Goal: Information Seeking & Learning: Learn about a topic

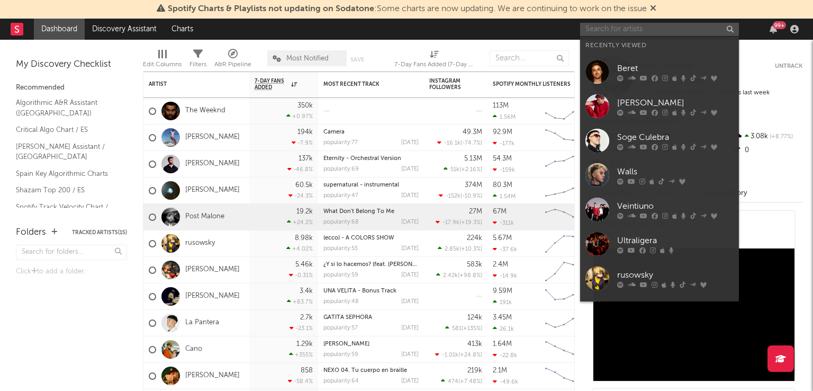
click at [599, 25] on input "text" at bounding box center [659, 29] width 159 height 13
click at [599, 25] on input "el" at bounding box center [659, 29] width 159 height 13
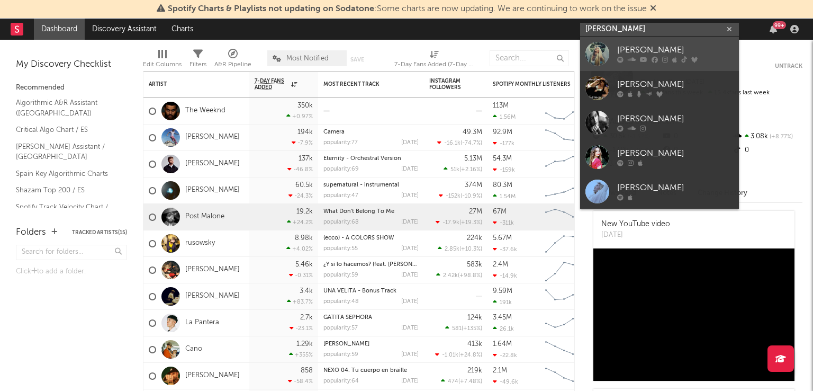
type input "[PERSON_NAME]"
click at [641, 55] on div "[PERSON_NAME]" at bounding box center [675, 50] width 116 height 13
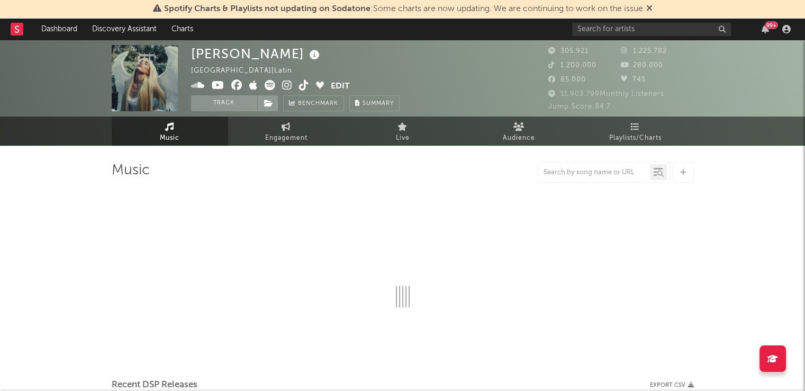
select select "6m"
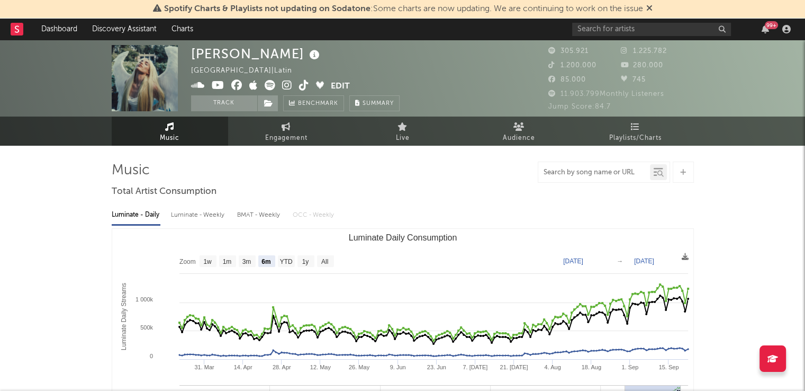
click at [564, 170] on input "text" at bounding box center [594, 172] width 112 height 8
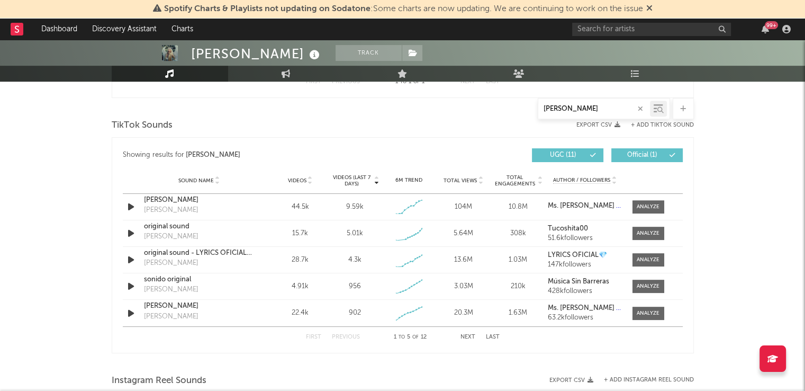
scroll to position [518, 0]
type input "[PERSON_NAME]"
click at [164, 199] on div "[PERSON_NAME]" at bounding box center [199, 200] width 111 height 11
click at [652, 204] on div at bounding box center [648, 207] width 23 height 8
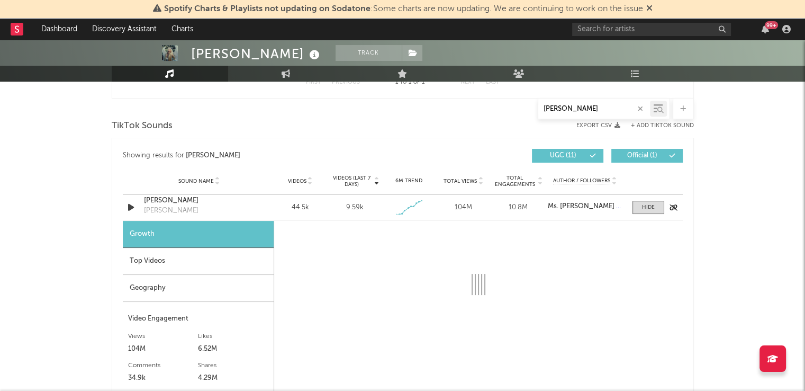
select select "1w"
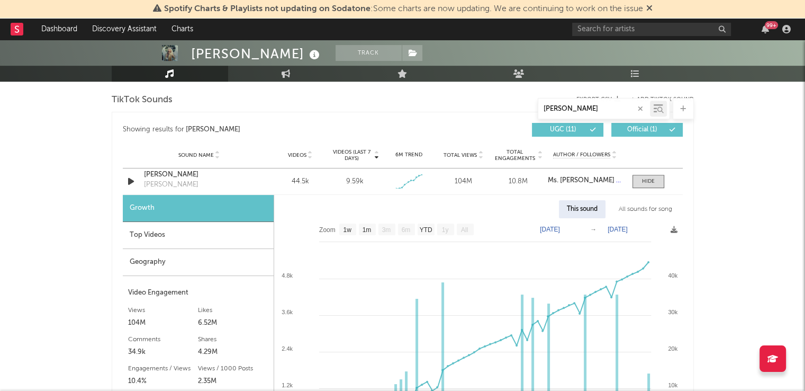
scroll to position [490, 0]
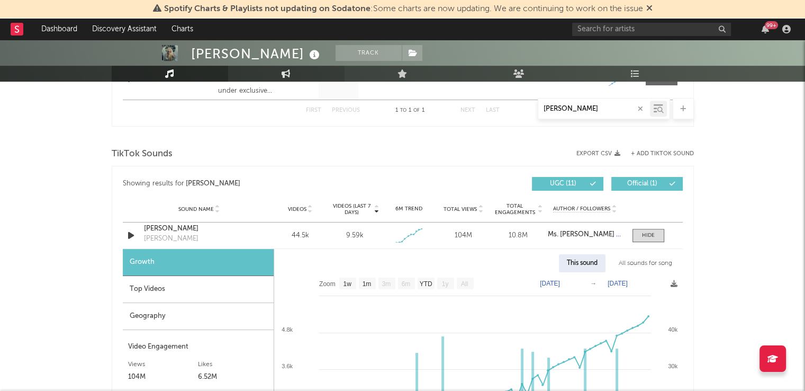
click at [271, 71] on link "Engagement" at bounding box center [286, 74] width 116 height 16
select select "1w"
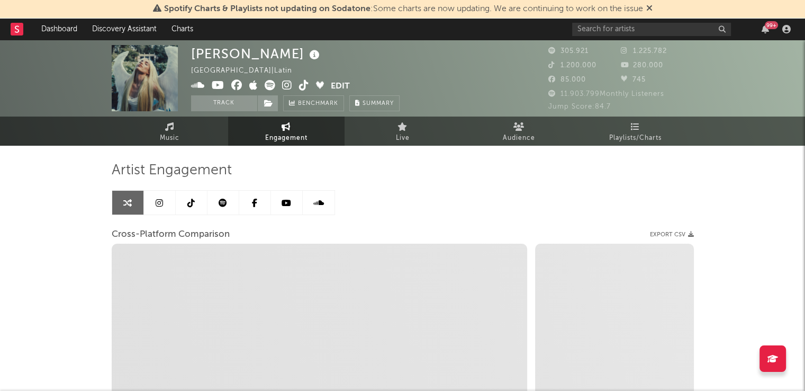
click at [188, 198] on icon at bounding box center [190, 202] width 7 height 8
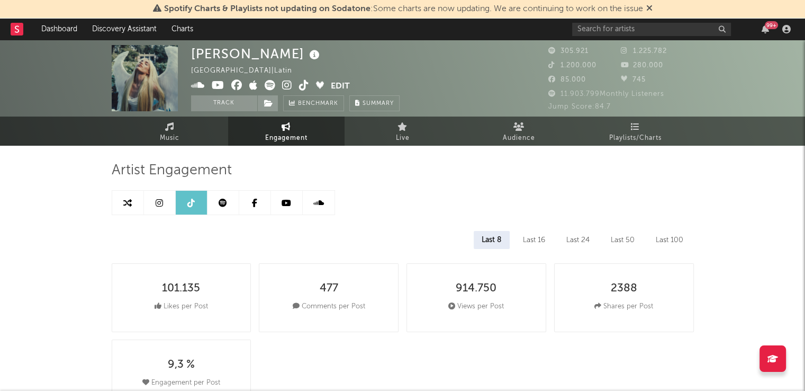
select select "6m"
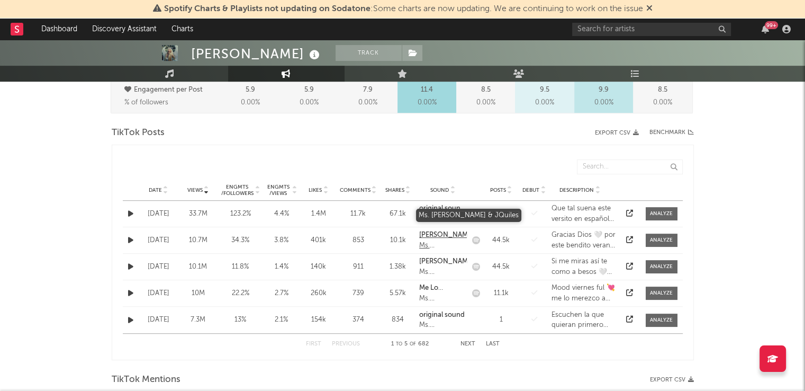
scroll to position [505, 0]
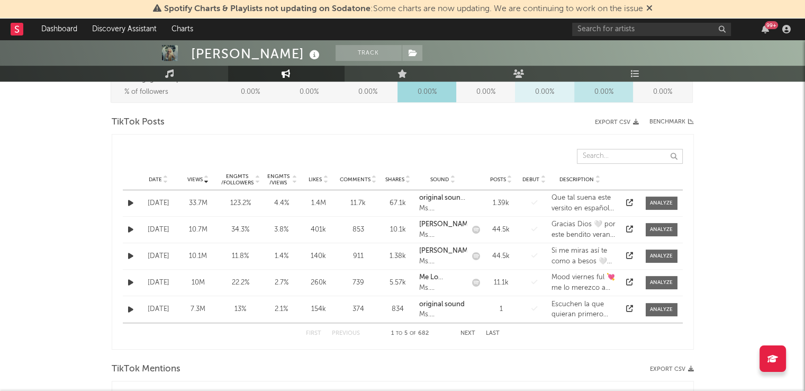
click at [610, 160] on input "text" at bounding box center [630, 156] width 106 height 15
type input "[PERSON_NAME]"
click at [728, 190] on div "[PERSON_NAME] Track [GEOGRAPHIC_DATA] | Latin Edit Track Benchmark Summary 305.…" at bounding box center [402, 346] width 805 height 1622
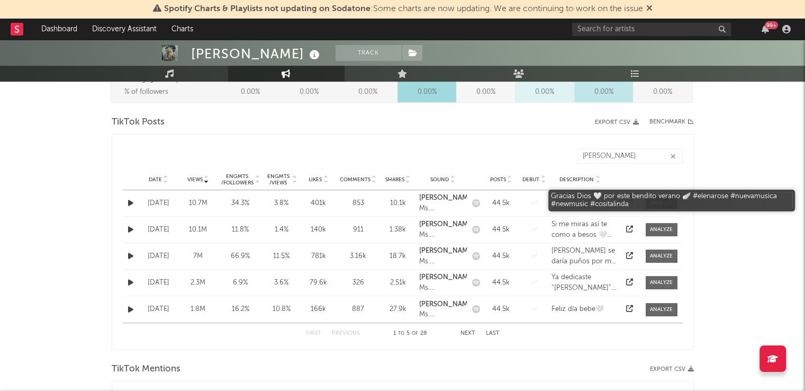
click at [560, 196] on div "Gracias Dios 🤍 por este bendito verano 🪽 #elenarose #nuevamusica #newmusic #cos…" at bounding box center [583, 203] width 65 height 21
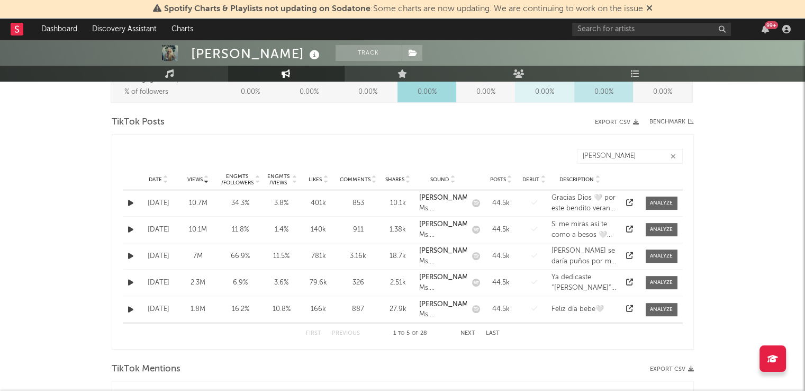
click at [159, 199] on div "[DATE]" at bounding box center [158, 203] width 34 height 11
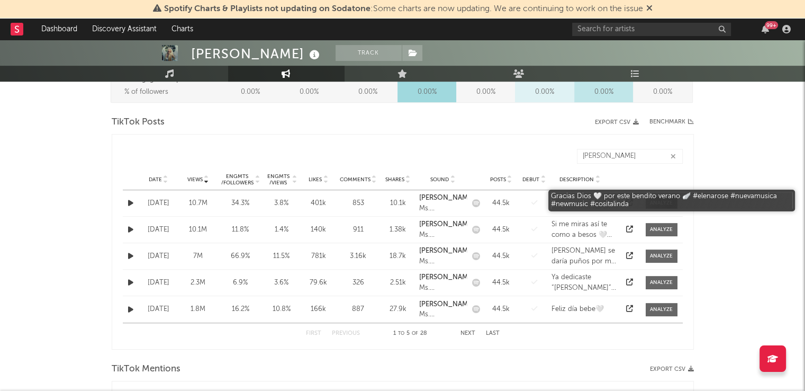
click at [567, 199] on div "Gracias Dios 🤍 por este bendito verano 🪽 #elenarose #nuevamusica #newmusic #cos…" at bounding box center [583, 203] width 65 height 21
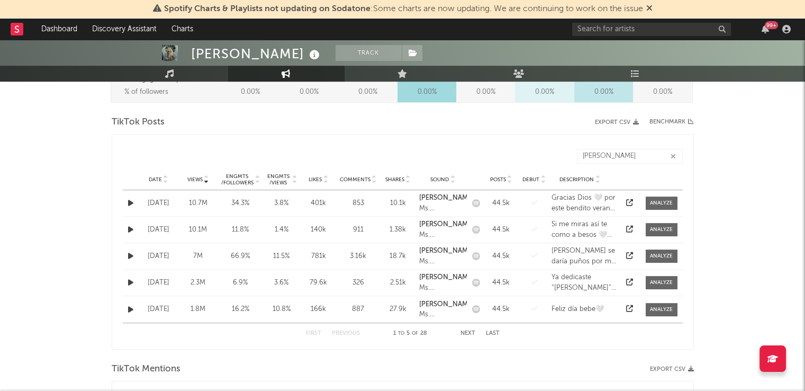
click at [628, 199] on icon at bounding box center [629, 202] width 7 height 7
click at [627, 225] on icon at bounding box center [629, 228] width 7 height 7
click at [627, 252] on icon at bounding box center [629, 255] width 7 height 7
click at [630, 281] on icon at bounding box center [629, 281] width 7 height 7
click at [631, 305] on icon at bounding box center [629, 308] width 7 height 7
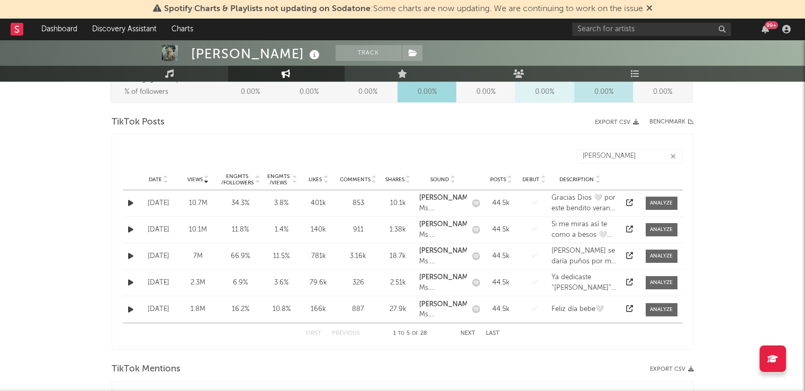
click at [465, 331] on button "Next" at bounding box center [467, 333] width 15 height 6
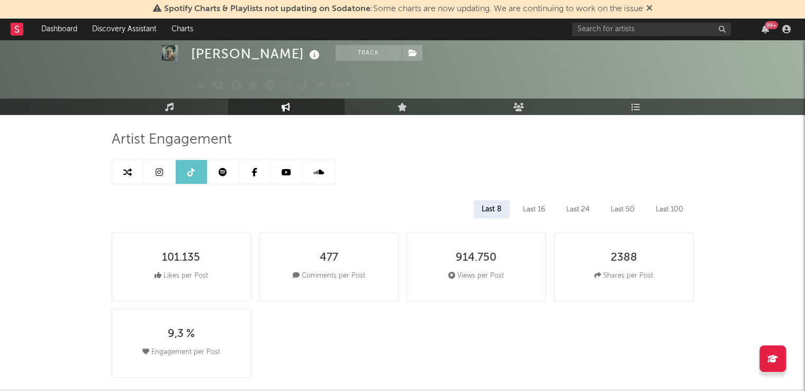
scroll to position [31, 0]
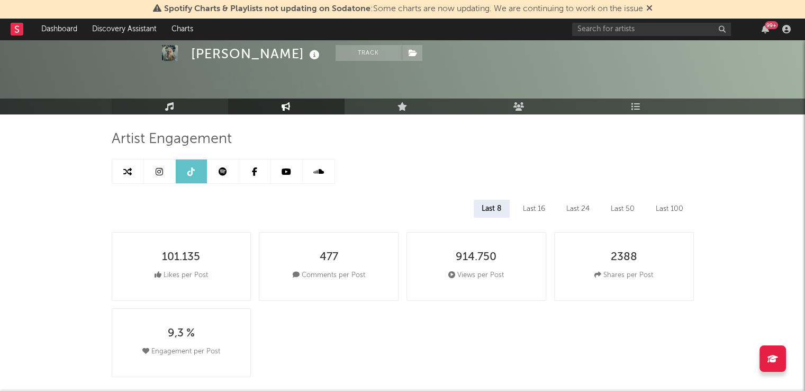
click at [203, 105] on link "Music" at bounding box center [170, 106] width 116 height 16
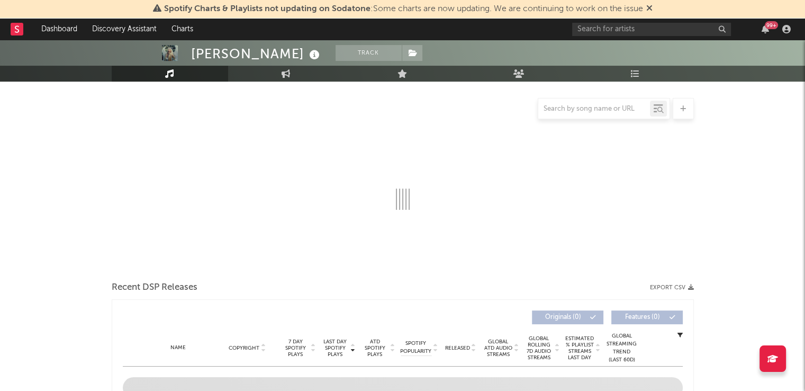
scroll to position [97, 0]
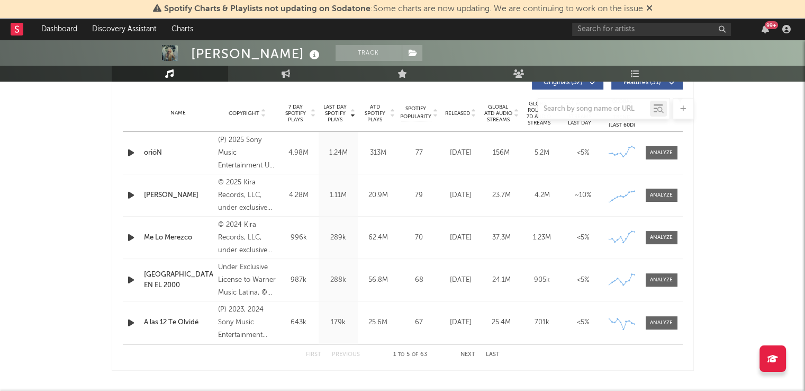
select select "6m"
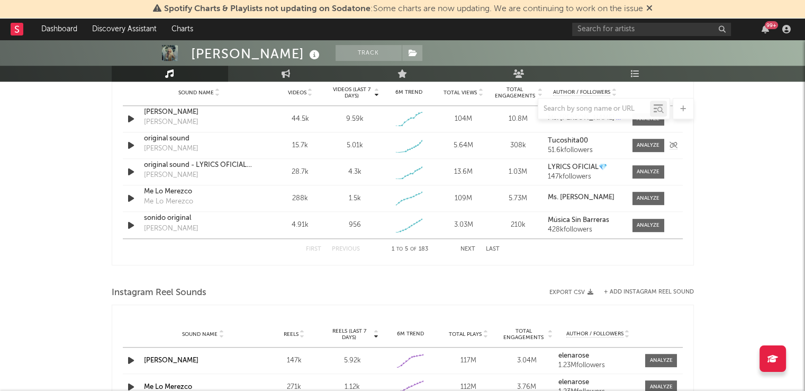
scroll to position [780, 0]
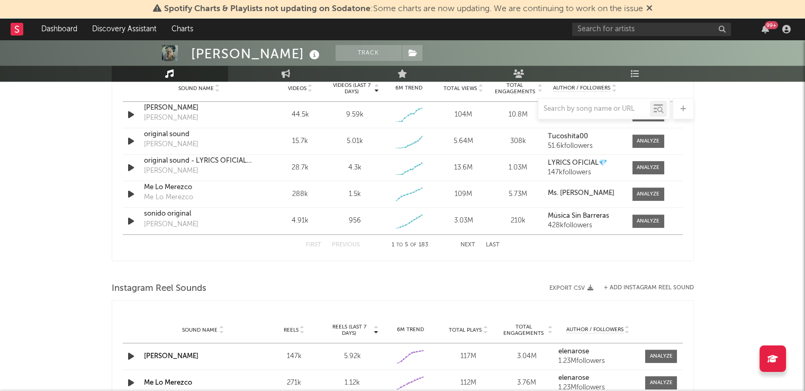
click at [566, 113] on div at bounding box center [594, 108] width 112 height 13
click at [577, 107] on input "text" at bounding box center [594, 109] width 112 height 8
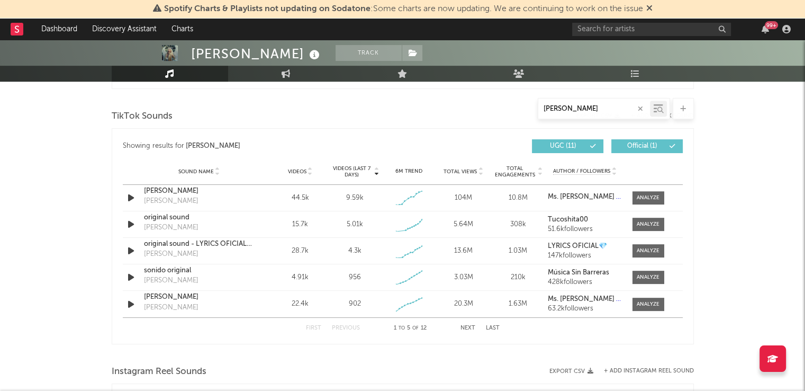
scroll to position [527, 0]
type input "[PERSON_NAME]"
click at [182, 191] on div "[PERSON_NAME]" at bounding box center [199, 191] width 111 height 11
click at [643, 199] on div at bounding box center [648, 198] width 23 height 8
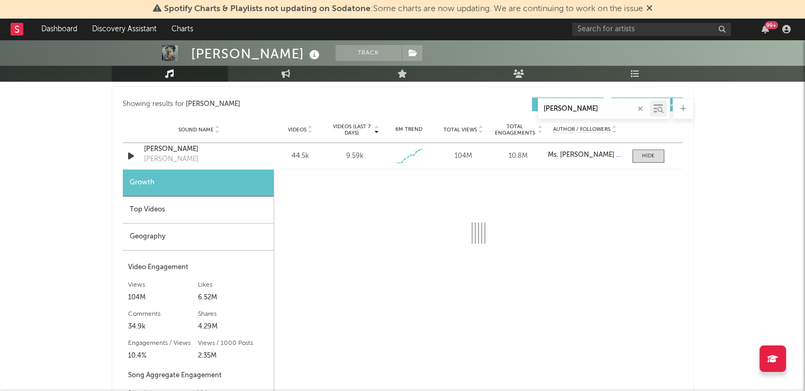
select select "1w"
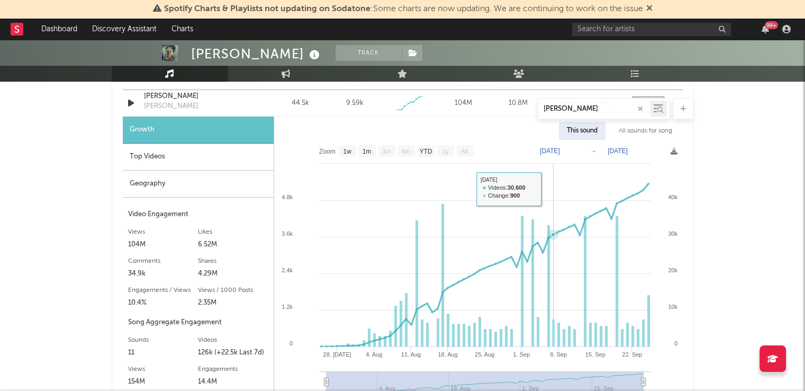
scroll to position [582, 0]
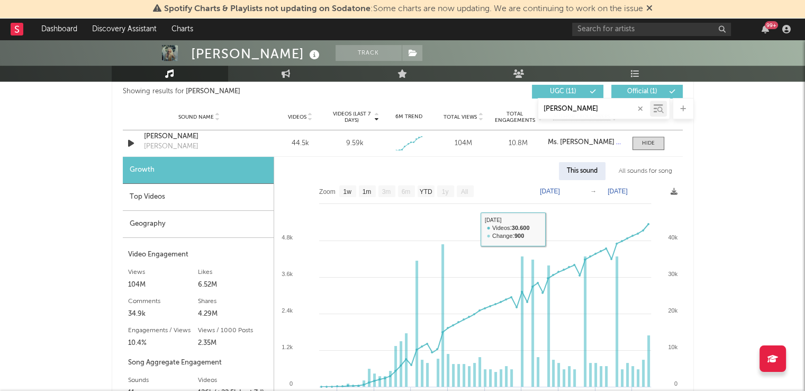
click at [560, 193] on text "[DATE]" at bounding box center [550, 190] width 20 height 7
click at [614, 194] on text "[DATE]" at bounding box center [617, 190] width 20 height 7
click at [649, 192] on input "[DATE]" at bounding box center [624, 191] width 49 height 11
type input "[DATE]"
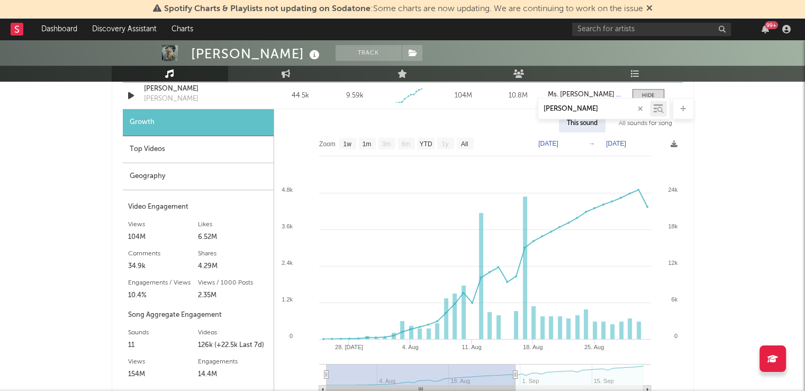
scroll to position [638, 0]
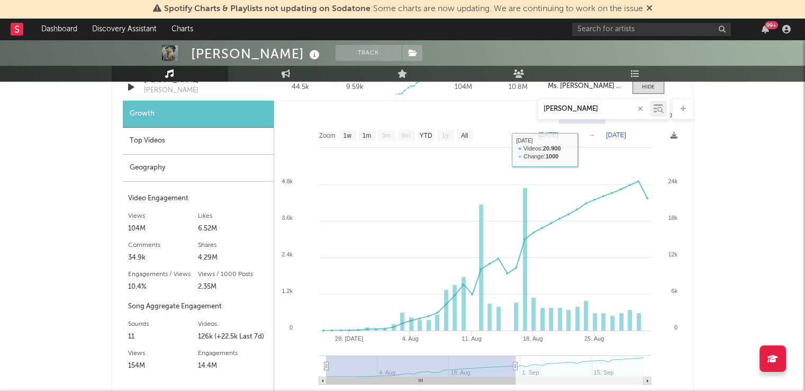
click at [558, 133] on text "[DATE]" at bounding box center [548, 134] width 20 height 7
click at [579, 134] on input "[DATE]" at bounding box center [554, 135] width 49 height 11
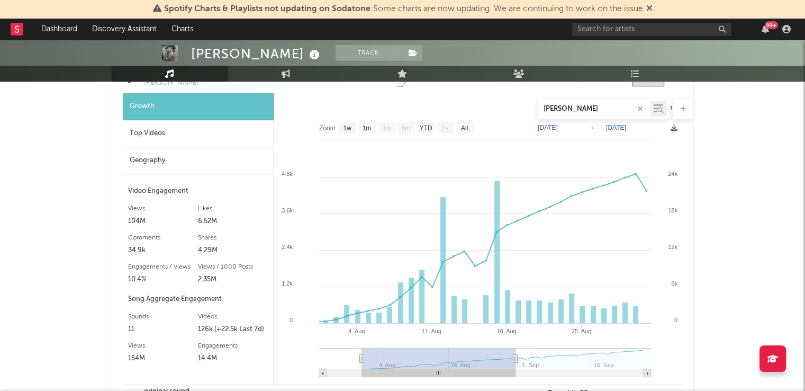
scroll to position [643, 0]
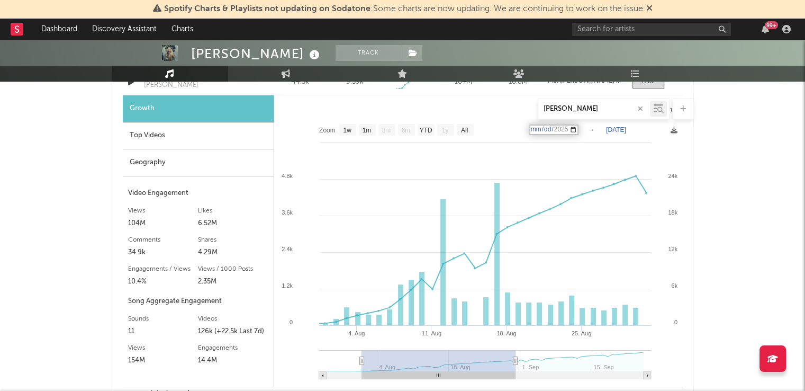
click at [577, 129] on input "[DATE]" at bounding box center [553, 129] width 49 height 11
type input "[DATE]"
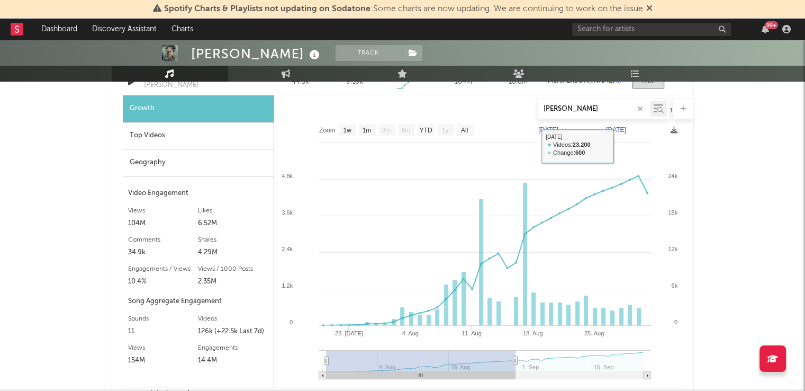
click at [620, 126] on text "[DATE]" at bounding box center [616, 129] width 20 height 7
click at [649, 129] on input "[DATE]" at bounding box center [624, 129] width 49 height 11
type input "[DATE]"
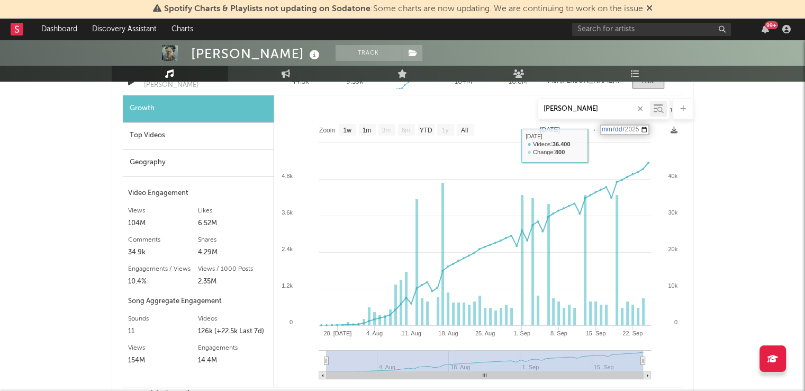
click at [559, 130] on text "[DATE]" at bounding box center [550, 129] width 20 height 7
click at [580, 128] on input "[DATE]" at bounding box center [555, 129] width 49 height 11
type input "[DATE]"
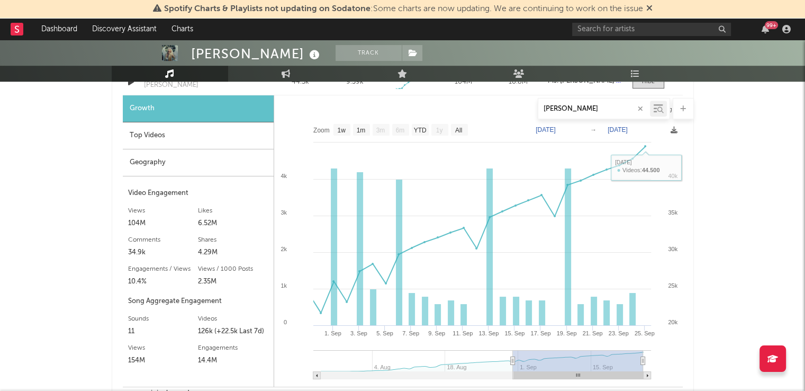
click at [622, 130] on text "[DATE]" at bounding box center [617, 129] width 20 height 7
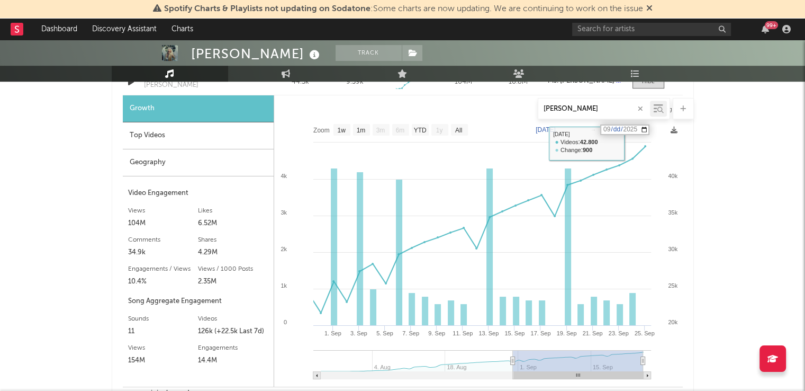
click at [649, 131] on input "[DATE]" at bounding box center [624, 129] width 49 height 11
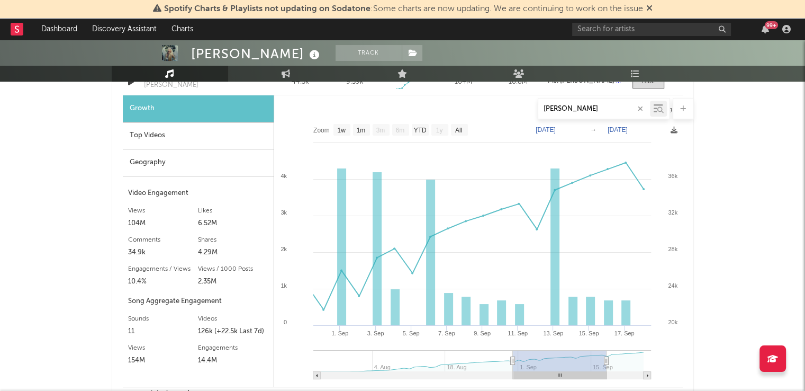
click at [628, 131] on text "[DATE]" at bounding box center [617, 129] width 20 height 7
click at [649, 131] on input "[DATE]" at bounding box center [624, 129] width 49 height 11
type input "[DATE]"
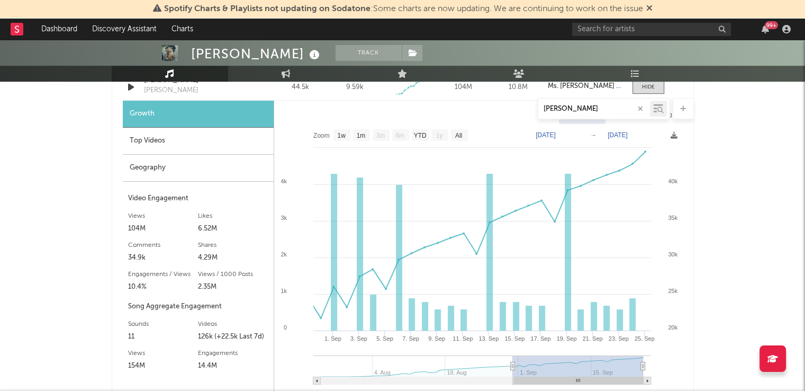
scroll to position [639, 0]
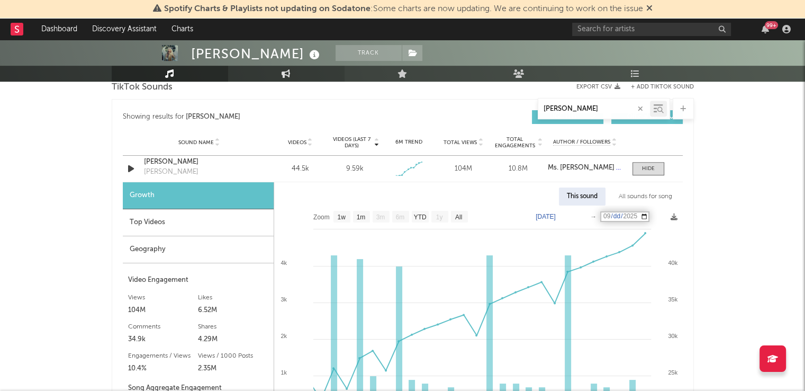
click at [279, 72] on link "Engagement" at bounding box center [286, 74] width 116 height 16
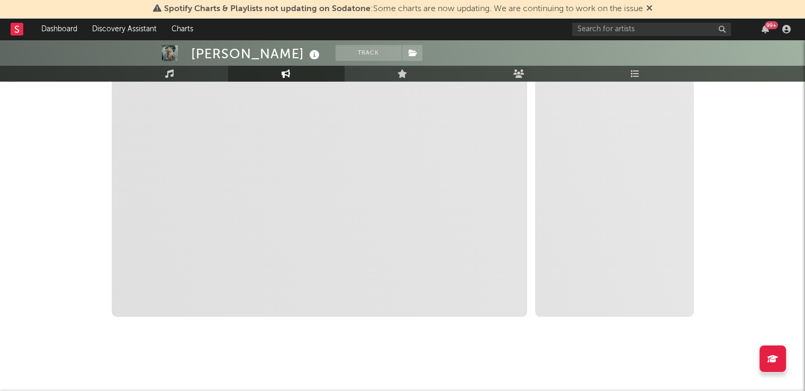
scroll to position [205, 0]
select select "1w"
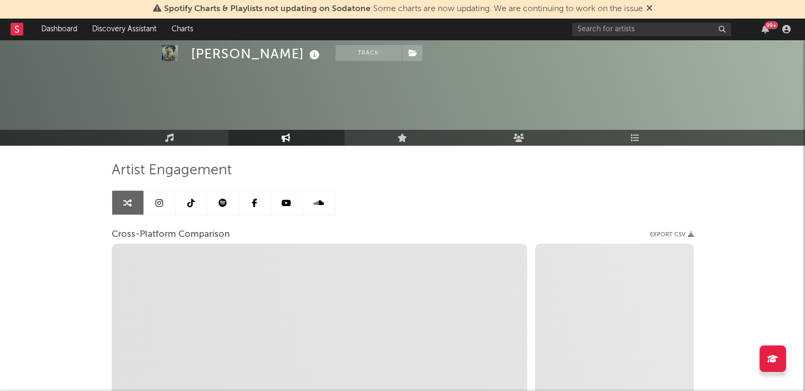
scroll to position [49, 0]
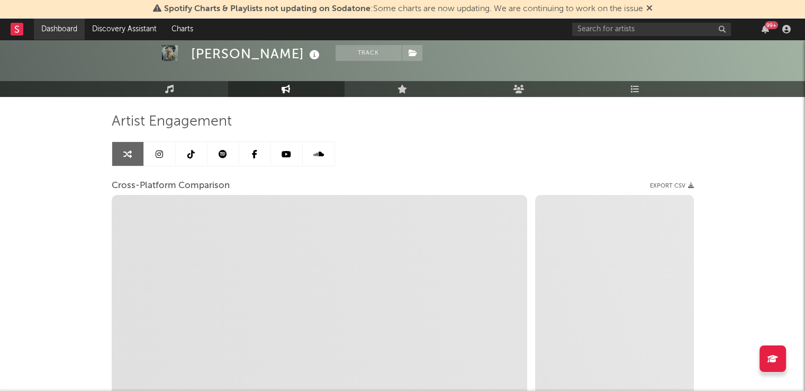
select select "1m"
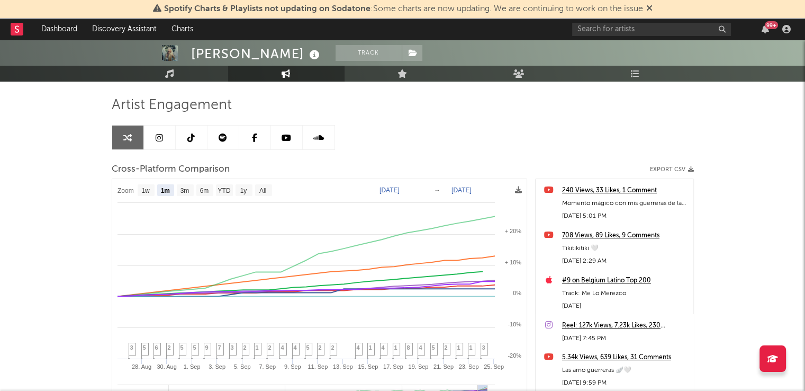
scroll to position [67, 0]
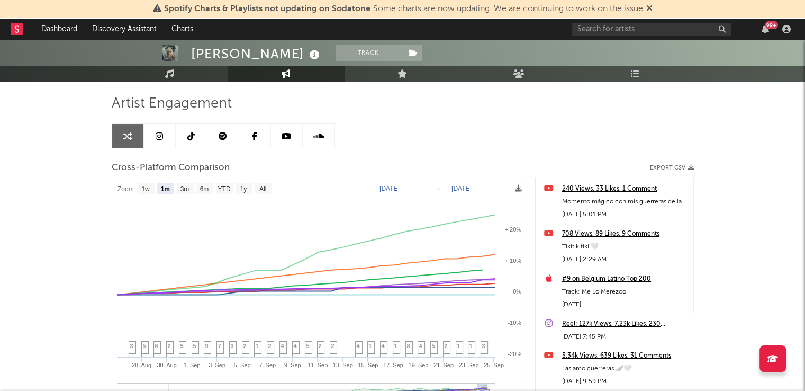
click at [193, 137] on icon at bounding box center [190, 136] width 7 height 8
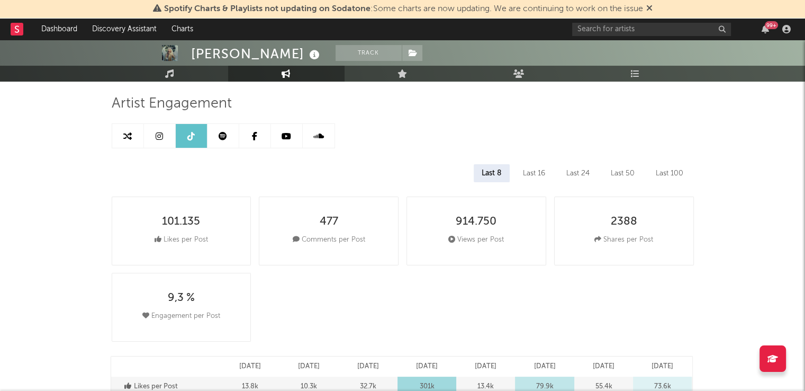
select select "6m"
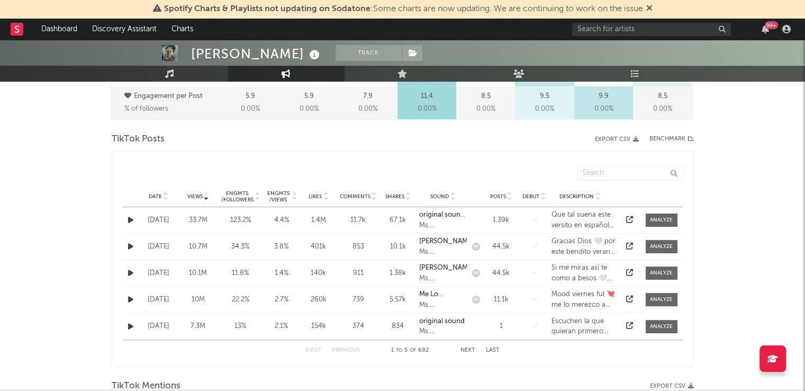
scroll to position [488, 0]
click at [597, 173] on input "text" at bounding box center [630, 172] width 106 height 15
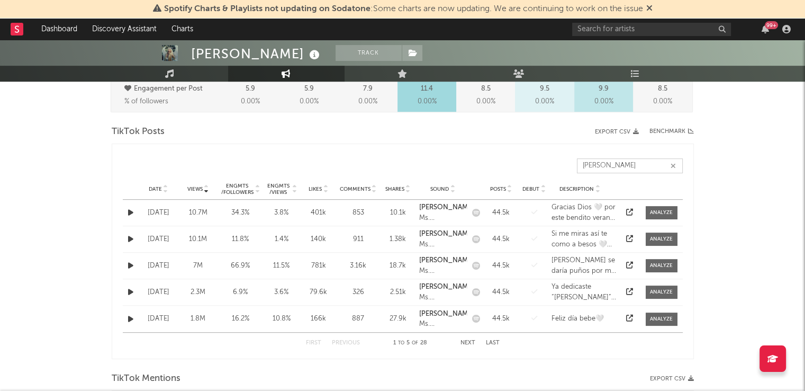
scroll to position [495, 0]
type input "[PERSON_NAME]"
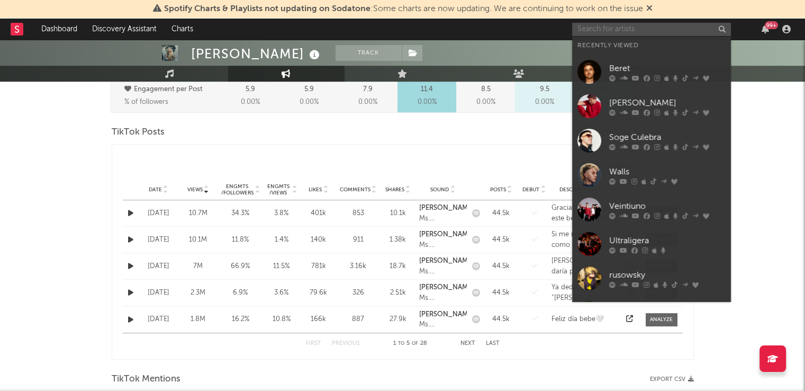
click at [625, 32] on input "text" at bounding box center [651, 29] width 159 height 13
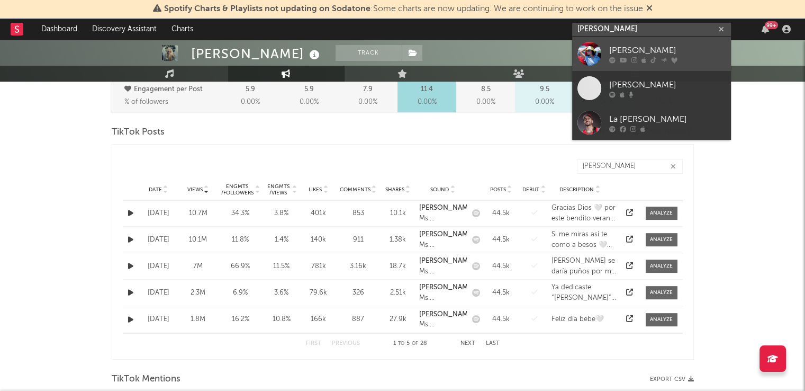
type input "[PERSON_NAME]"
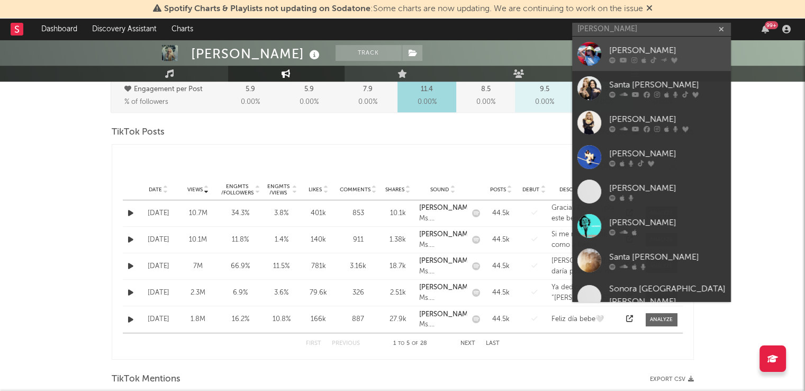
click at [624, 50] on div "[PERSON_NAME]" at bounding box center [667, 50] width 116 height 13
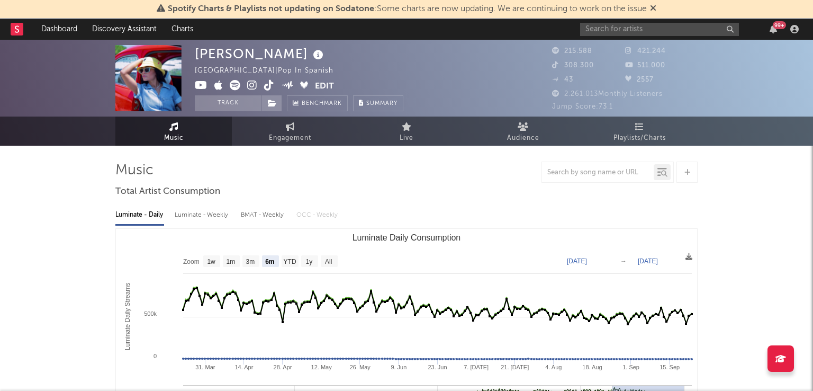
select select "6m"
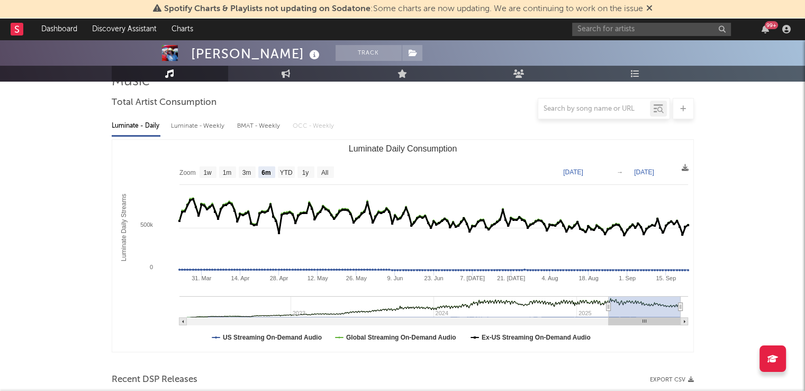
scroll to position [86, 0]
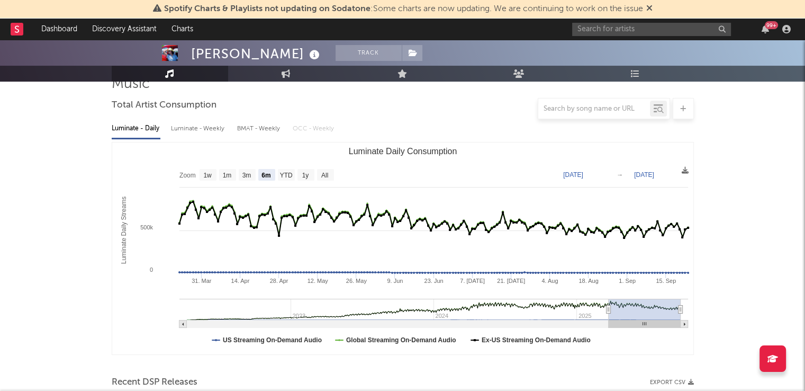
click at [597, 104] on div at bounding box center [594, 108] width 112 height 13
type input "v"
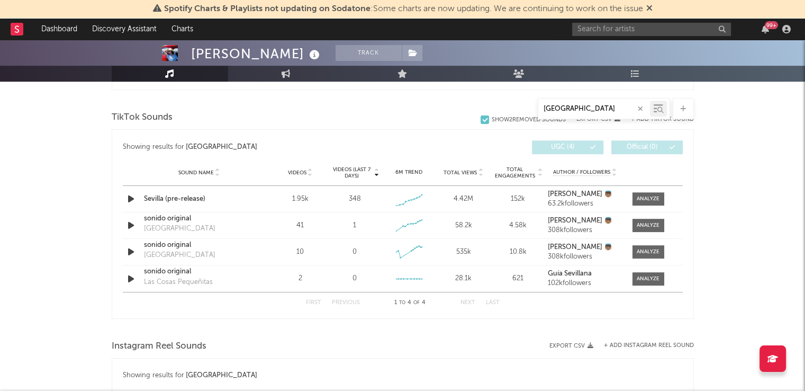
scroll to position [527, 0]
type input "[GEOGRAPHIC_DATA]"
click at [647, 195] on div at bounding box center [648, 199] width 23 height 8
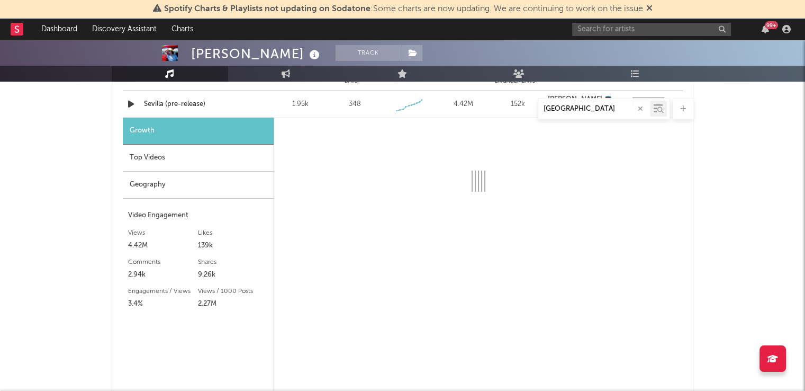
scroll to position [624, 0]
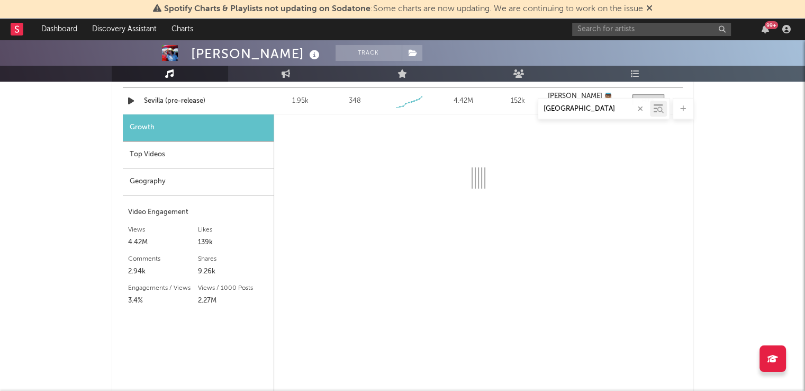
select select "1w"
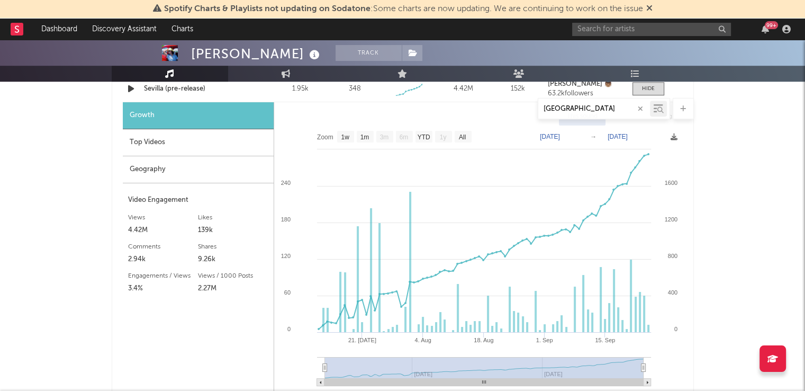
scroll to position [637, 0]
click at [560, 133] on text "[DATE]" at bounding box center [550, 135] width 20 height 7
click at [577, 134] on input "[DATE]" at bounding box center [555, 136] width 49 height 11
type input "[DATE]"
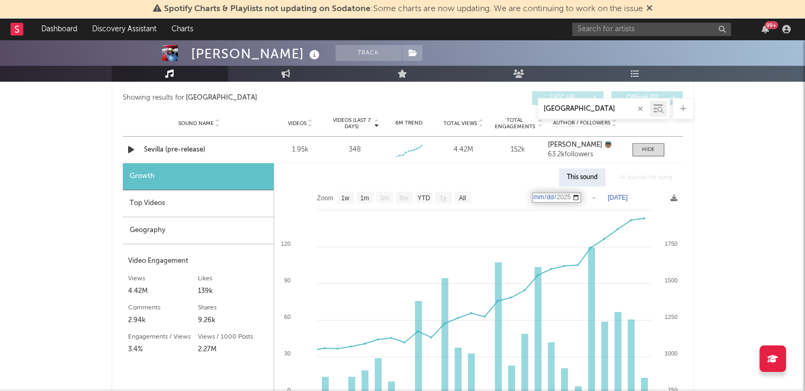
scroll to position [590, 0]
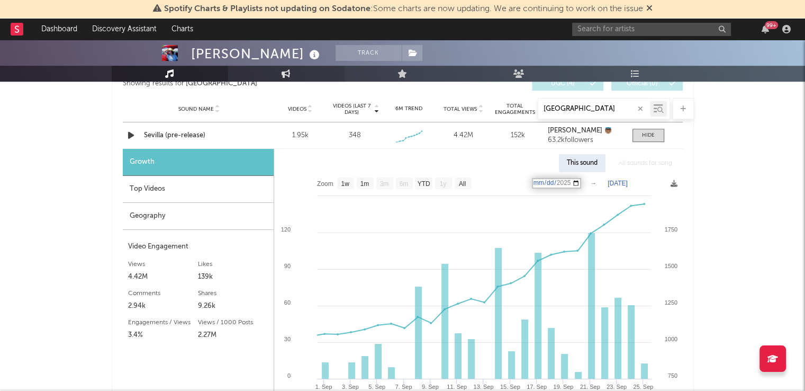
click at [288, 77] on icon at bounding box center [286, 73] width 9 height 8
select select "1w"
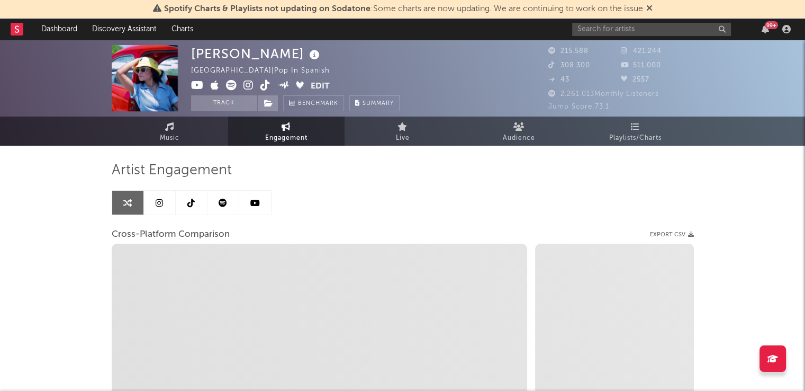
click at [188, 203] on icon at bounding box center [190, 202] width 7 height 8
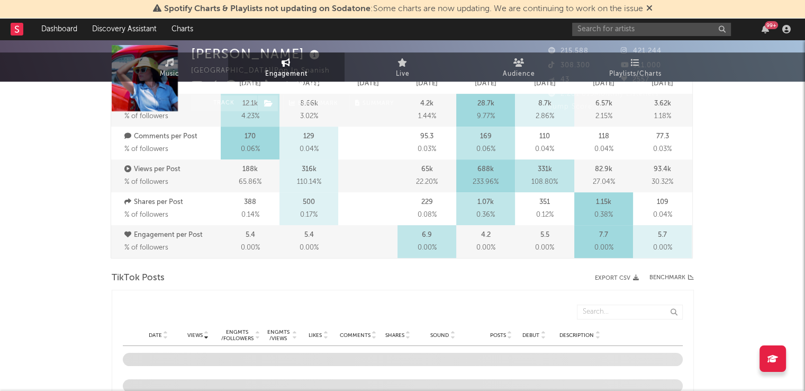
select select "6m"
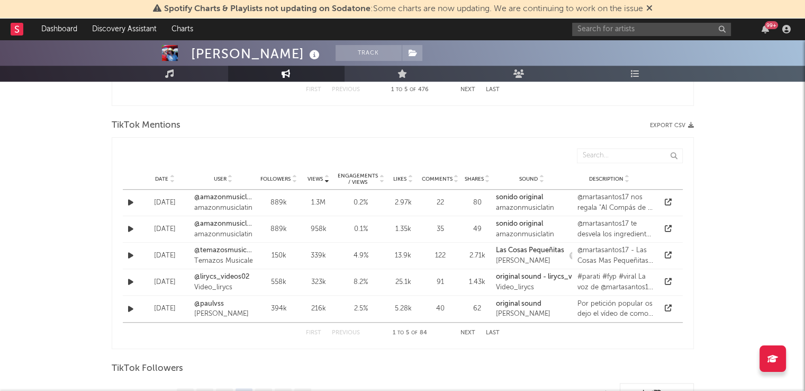
scroll to position [749, 0]
click at [612, 155] on input "text" at bounding box center [630, 154] width 106 height 15
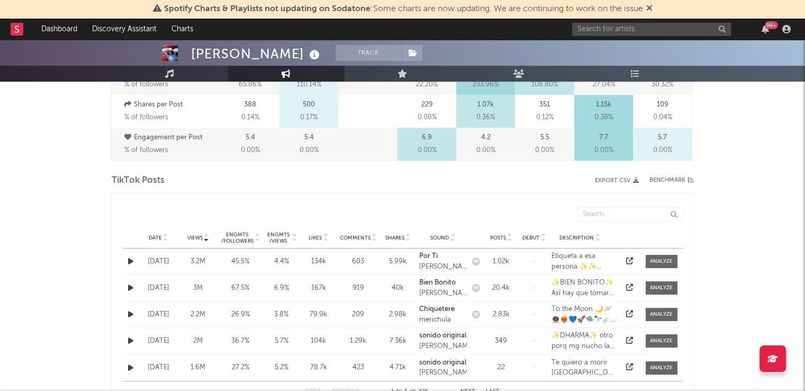
scroll to position [457, 0]
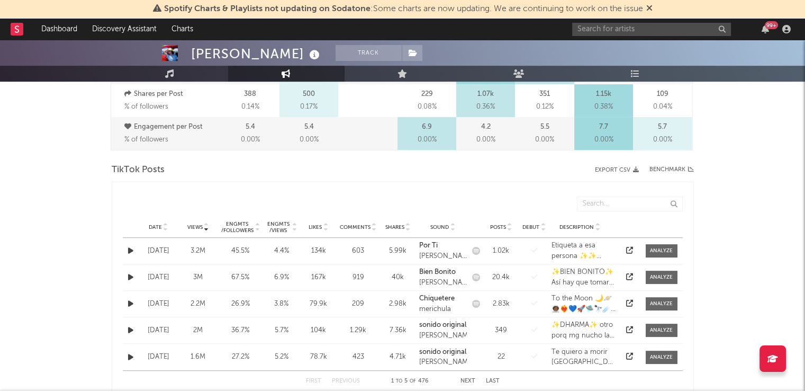
type input "[GEOGRAPHIC_DATA]"
click at [620, 204] on input "text" at bounding box center [630, 203] width 106 height 15
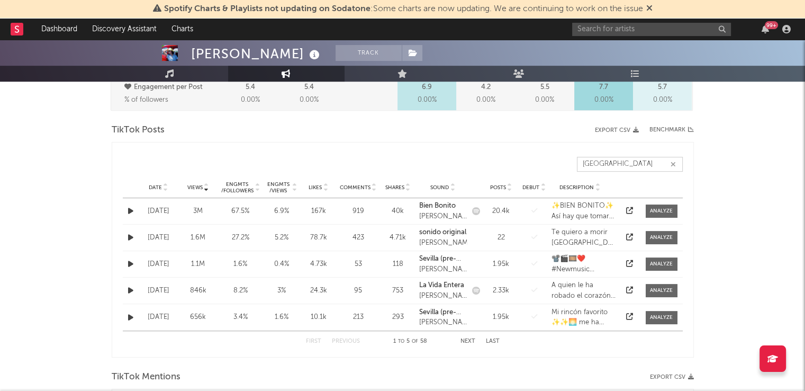
scroll to position [496, 0]
click at [470, 343] on button "Next" at bounding box center [467, 342] width 15 height 6
type input "[GEOGRAPHIC_DATA]"
click at [349, 336] on div "First Previous 6 to 10 of 58 Next Last" at bounding box center [403, 341] width 194 height 21
click at [342, 340] on button "Previous" at bounding box center [346, 342] width 28 height 6
